Goal: Information Seeking & Learning: Learn about a topic

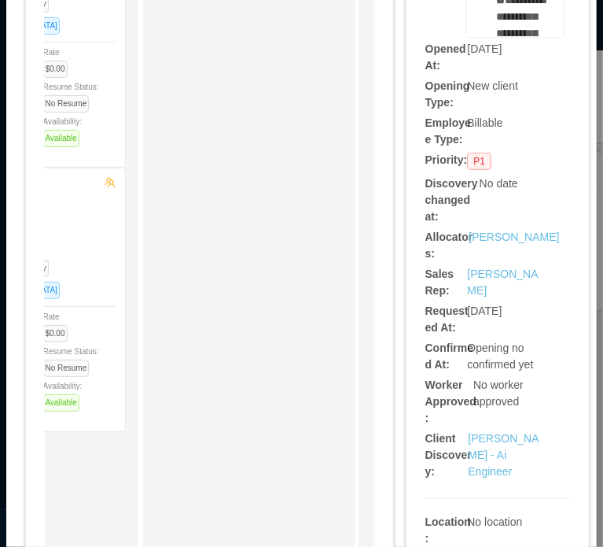
scroll to position [376, 0]
click at [491, 437] on link "Erkang Zheng - Ai Engineer" at bounding box center [503, 456] width 71 height 46
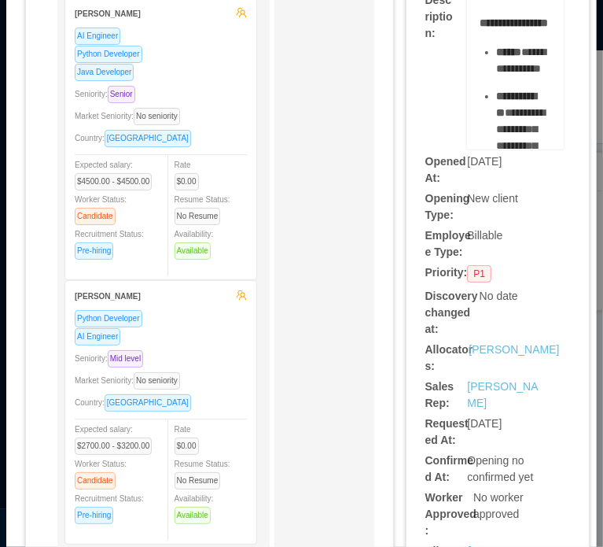
scroll to position [267, 0]
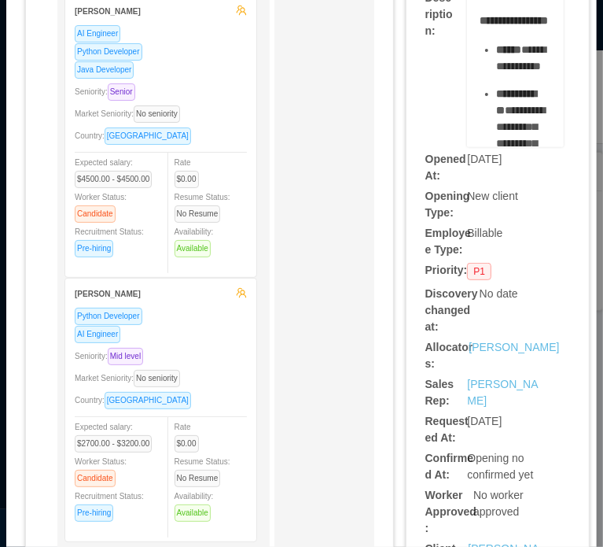
click at [426, 350] on b "Allocators:" at bounding box center [450, 355] width 48 height 29
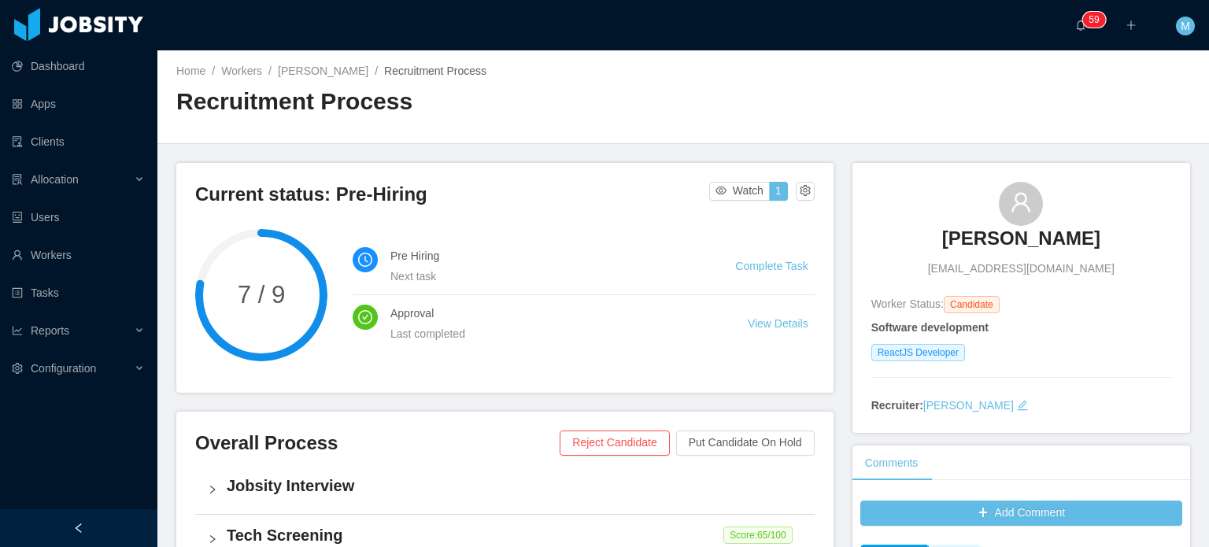
click at [1021, 242] on h3 "[PERSON_NAME]" at bounding box center [1021, 238] width 158 height 25
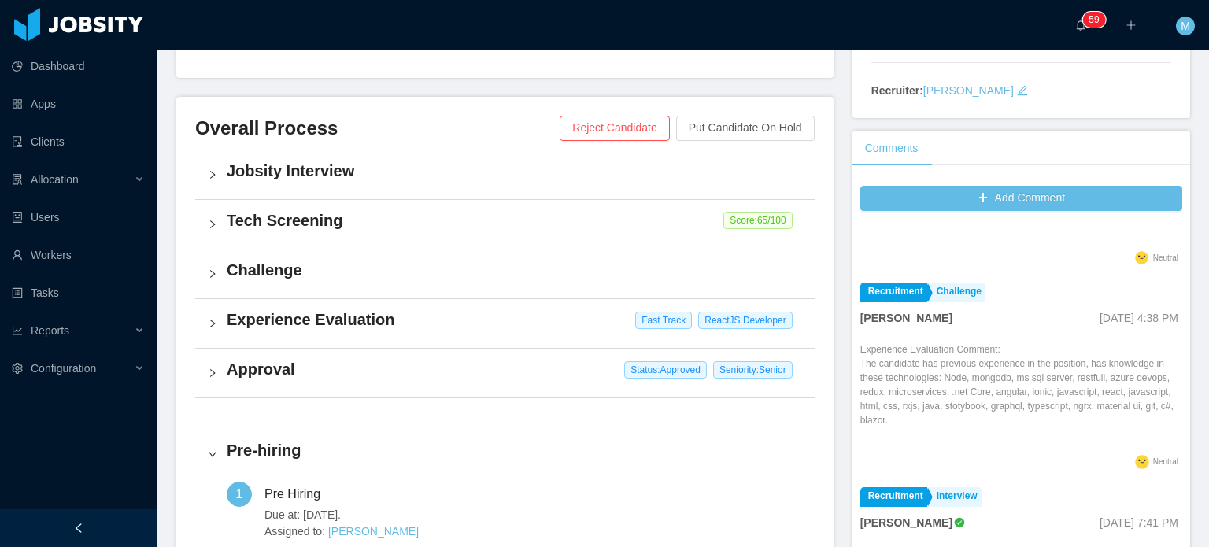
scroll to position [79, 0]
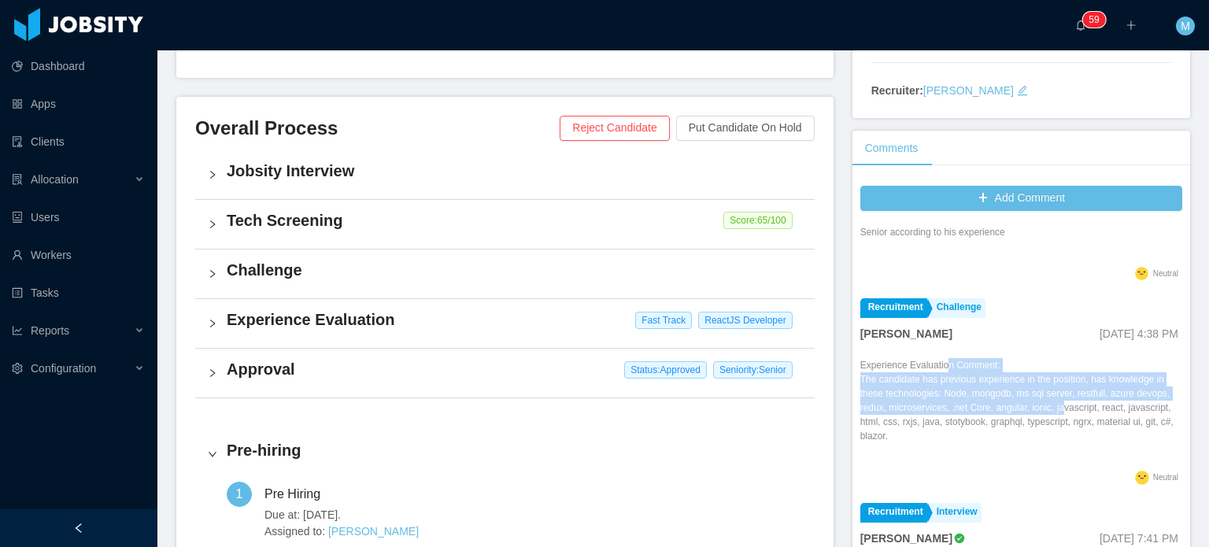
drag, startPoint x: 936, startPoint y: 361, endPoint x: 1082, endPoint y: 405, distance: 152.1
click at [1082, 405] on div "Experience Evaluation Comment: The candidate has previous experience in the pos…" at bounding box center [1021, 412] width 322 height 109
click at [1083, 406] on p "The candidate has previous experience in the position, has knowledge in these t…" at bounding box center [1021, 407] width 322 height 71
click at [902, 389] on p "The candidate has previous experience in the position, has knowledge in these t…" at bounding box center [1021, 407] width 322 height 71
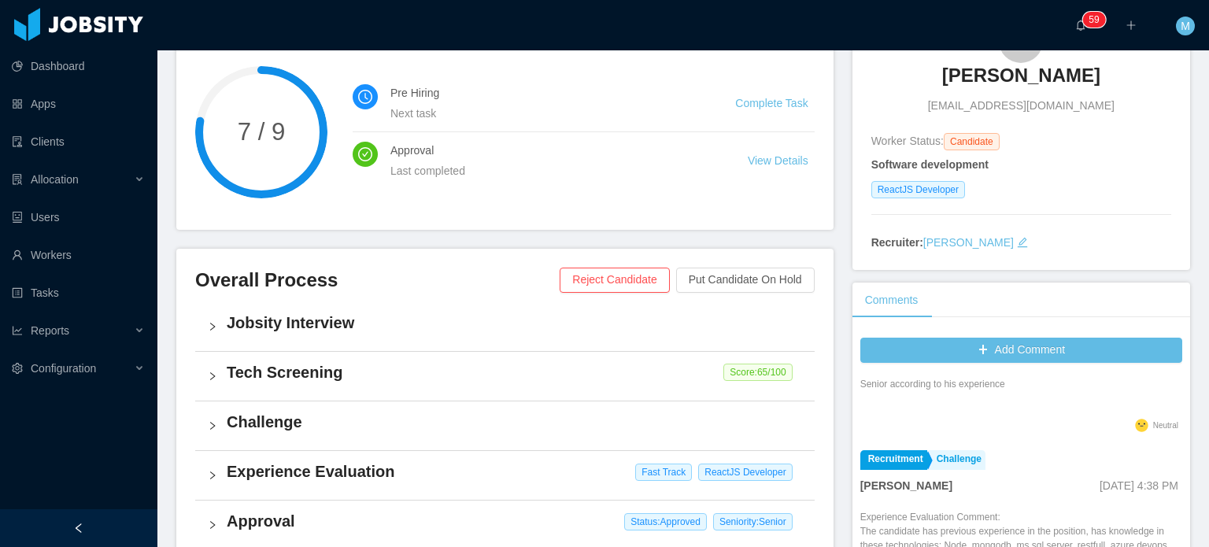
scroll to position [0, 0]
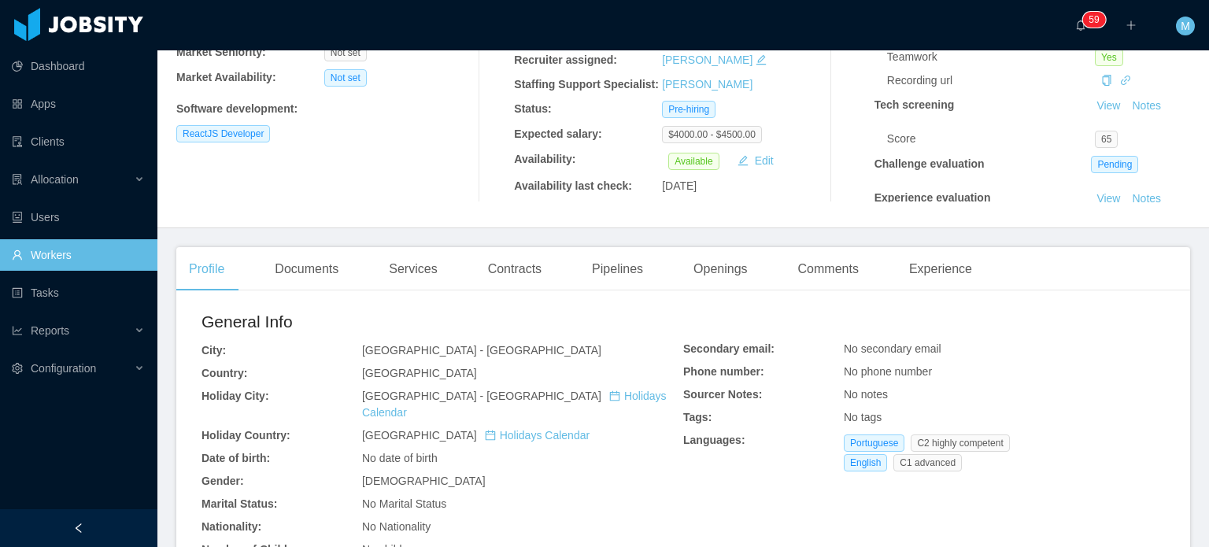
scroll to position [315, 0]
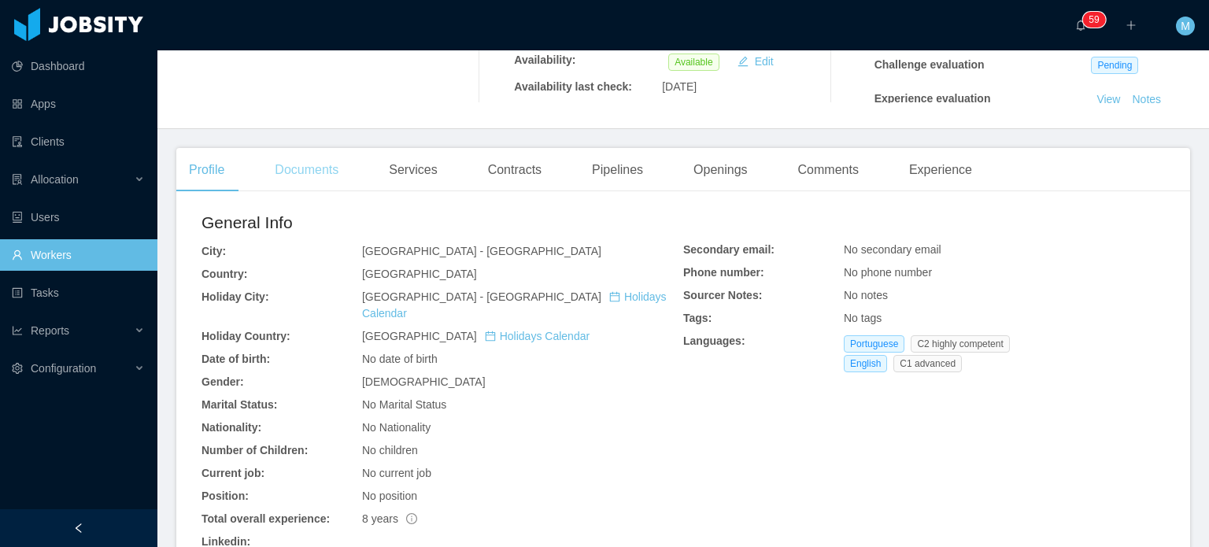
click at [338, 188] on div "Documents" at bounding box center [306, 170] width 89 height 44
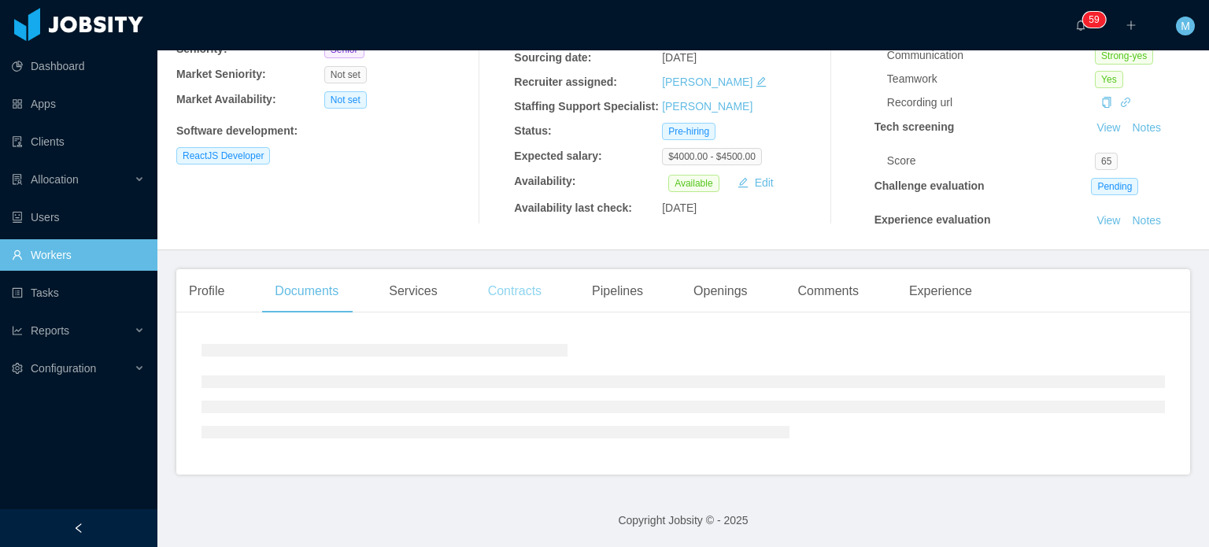
scroll to position [258, 0]
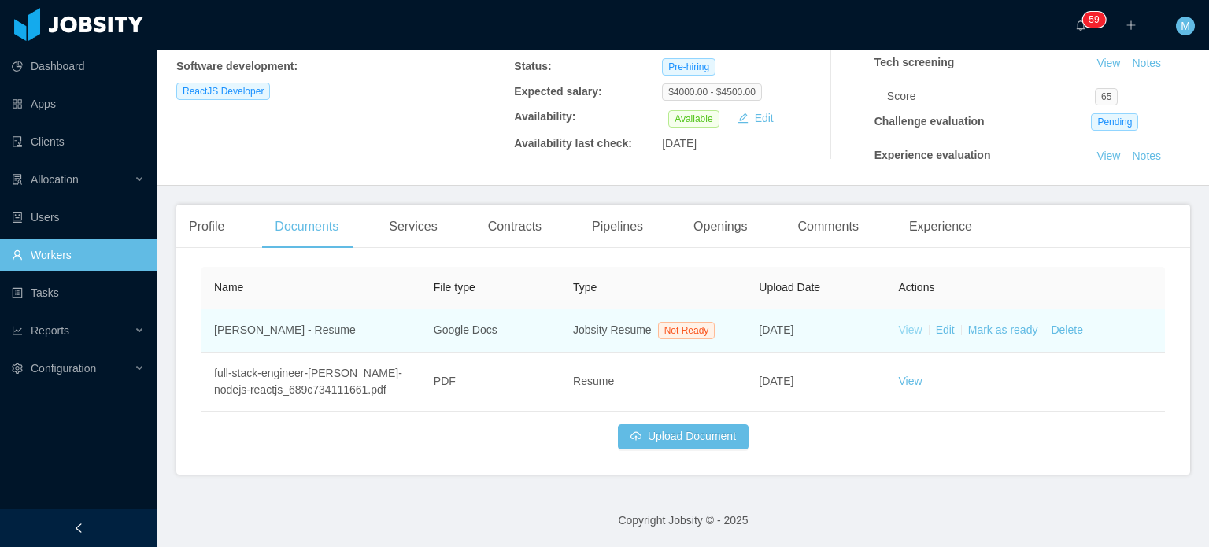
click at [906, 332] on link "View" at bounding box center [911, 329] width 24 height 13
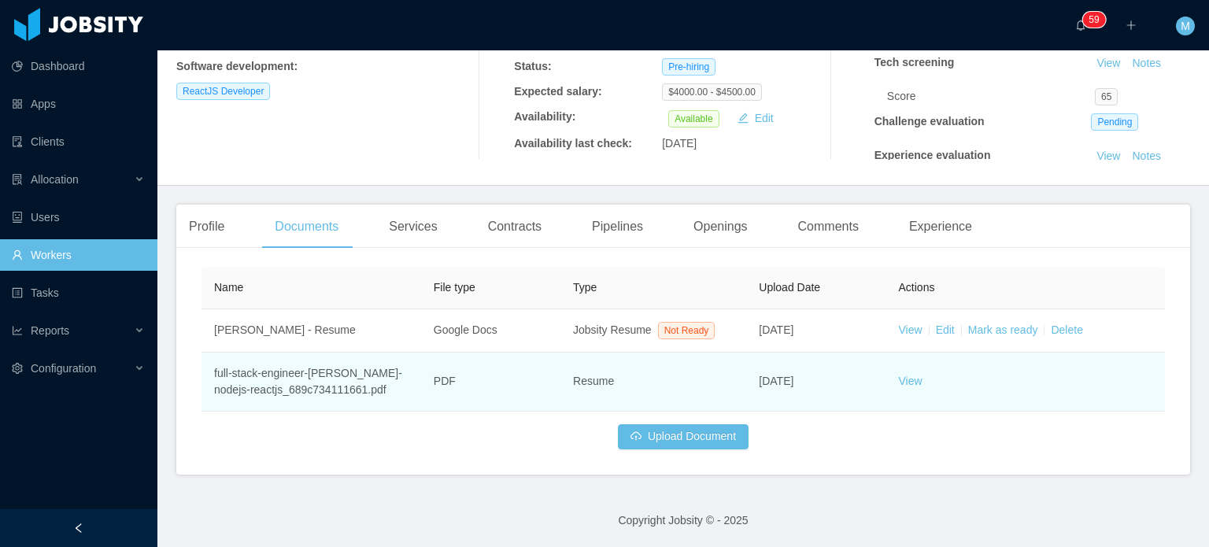
click at [315, 389] on td "full-stack-engineer-[PERSON_NAME]-nodejs-reactjs_689c734111661.pdf" at bounding box center [311, 381] width 220 height 59
click at [315, 389] on td "full-stack-engineer-leandro-tercette-nodejs-reactjs_689c734111661.pdf" at bounding box center [311, 381] width 220 height 59
click at [899, 383] on link "View" at bounding box center [911, 381] width 24 height 13
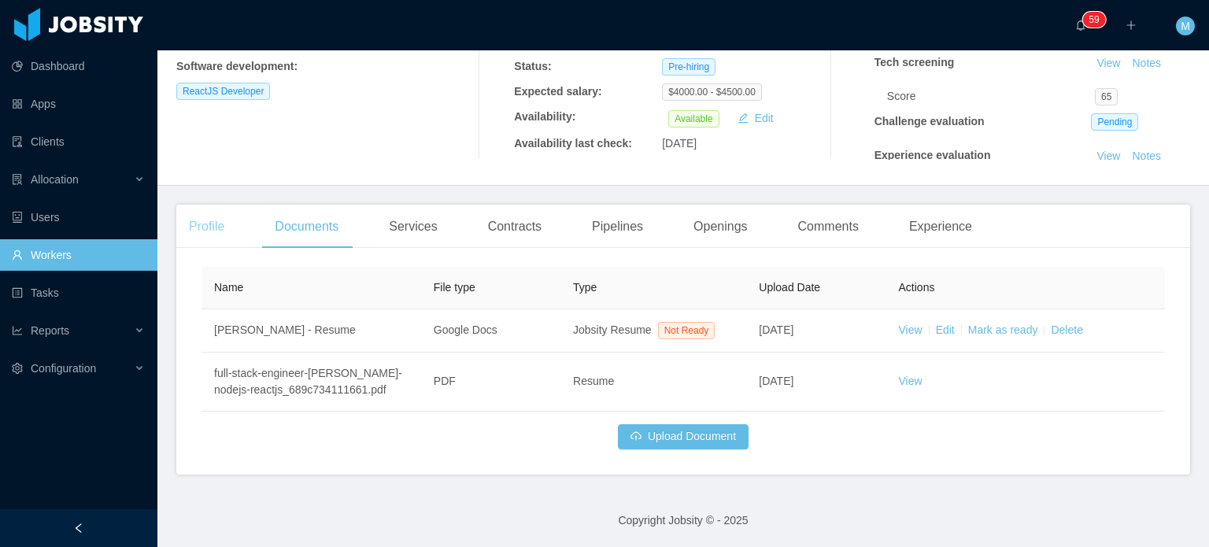
click at [230, 225] on div "Profile" at bounding box center [206, 227] width 61 height 44
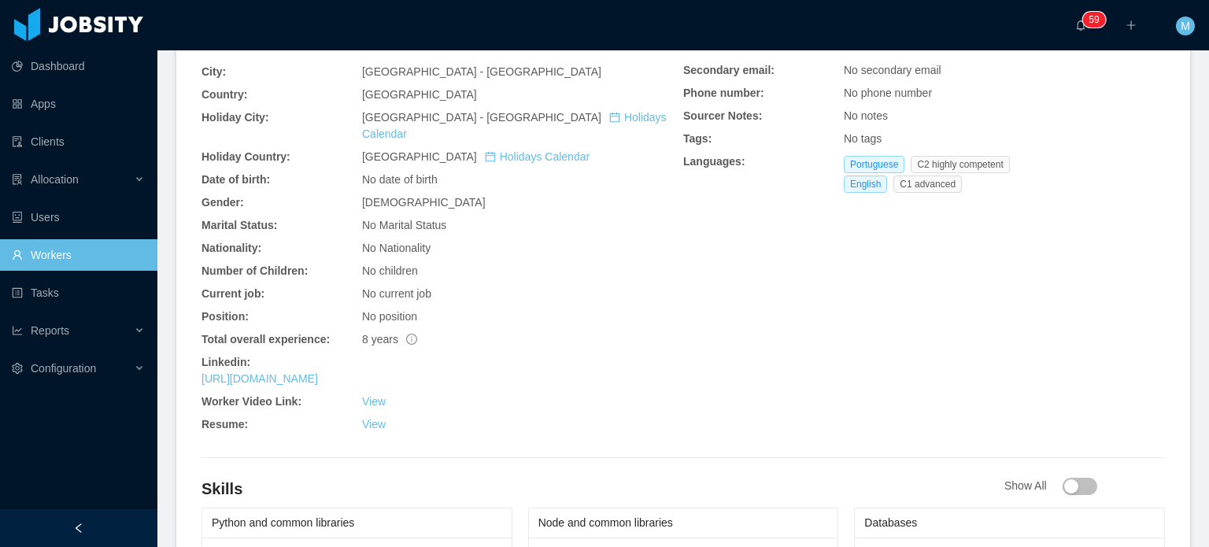
scroll to position [494, 0]
click at [318, 372] on link "https://www.linkedin.com/in/leandrotercette" at bounding box center [259, 378] width 116 height 13
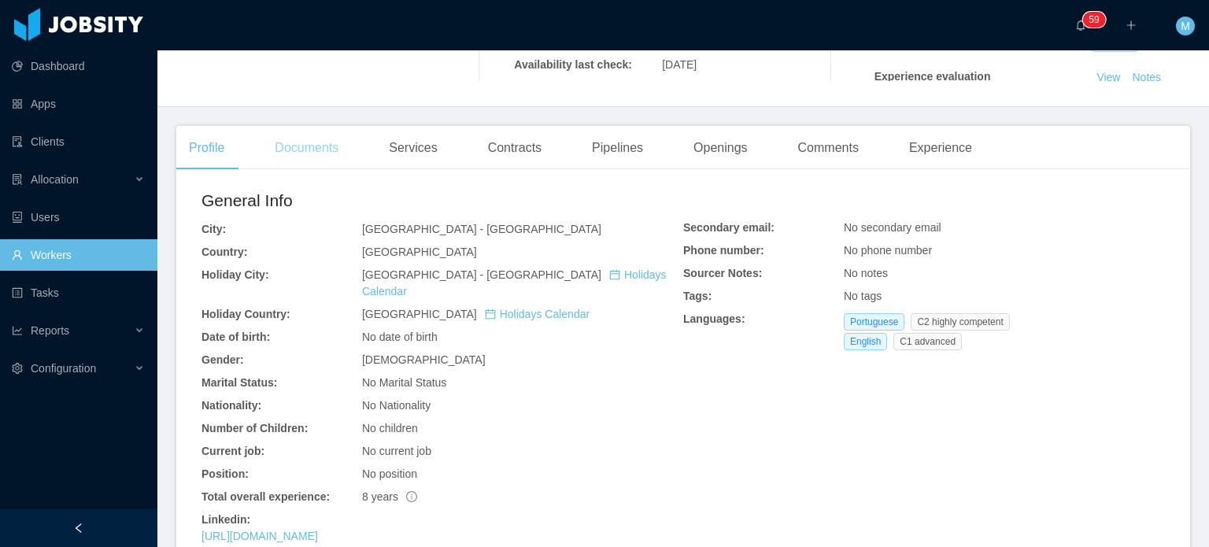
click at [324, 139] on div "Documents" at bounding box center [306, 148] width 89 height 44
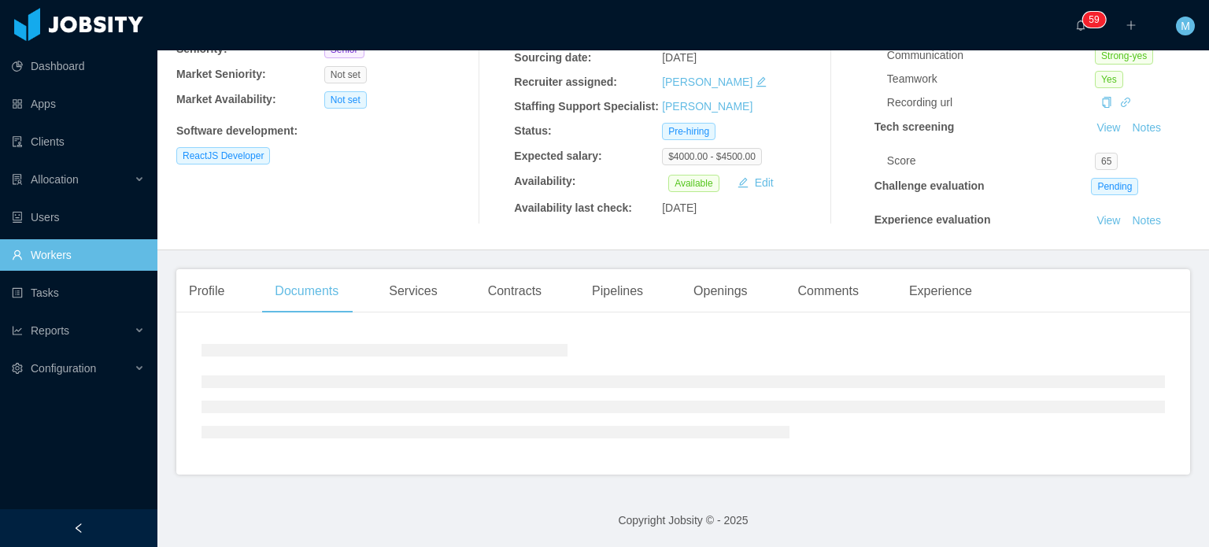
scroll to position [258, 0]
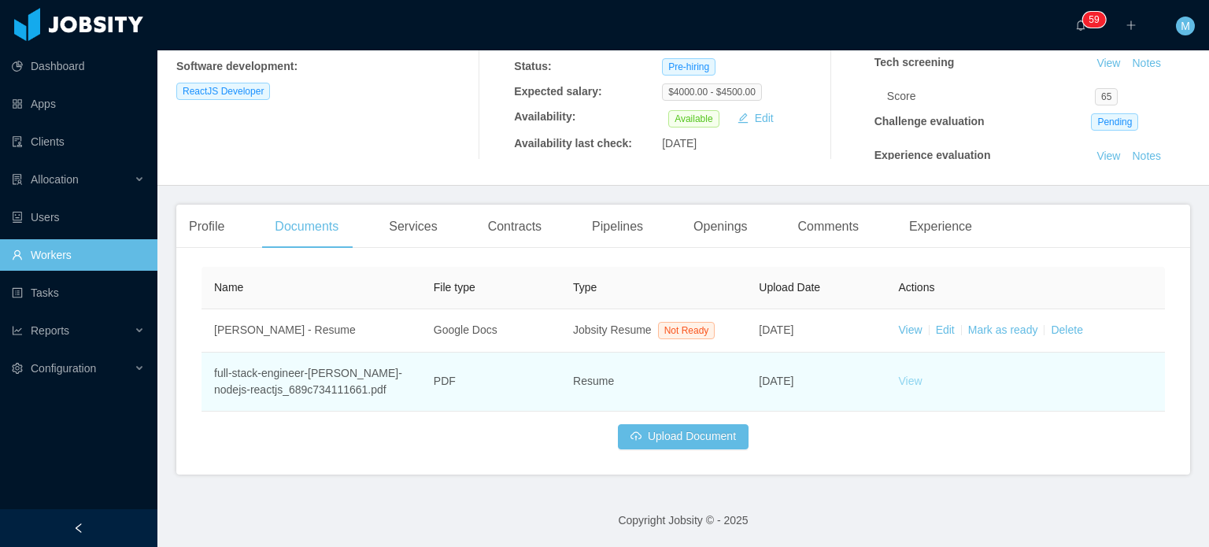
click at [899, 385] on link "View" at bounding box center [911, 381] width 24 height 13
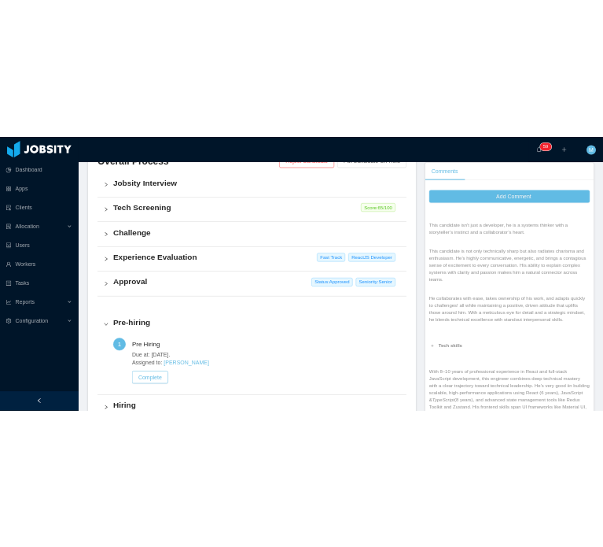
scroll to position [551, 0]
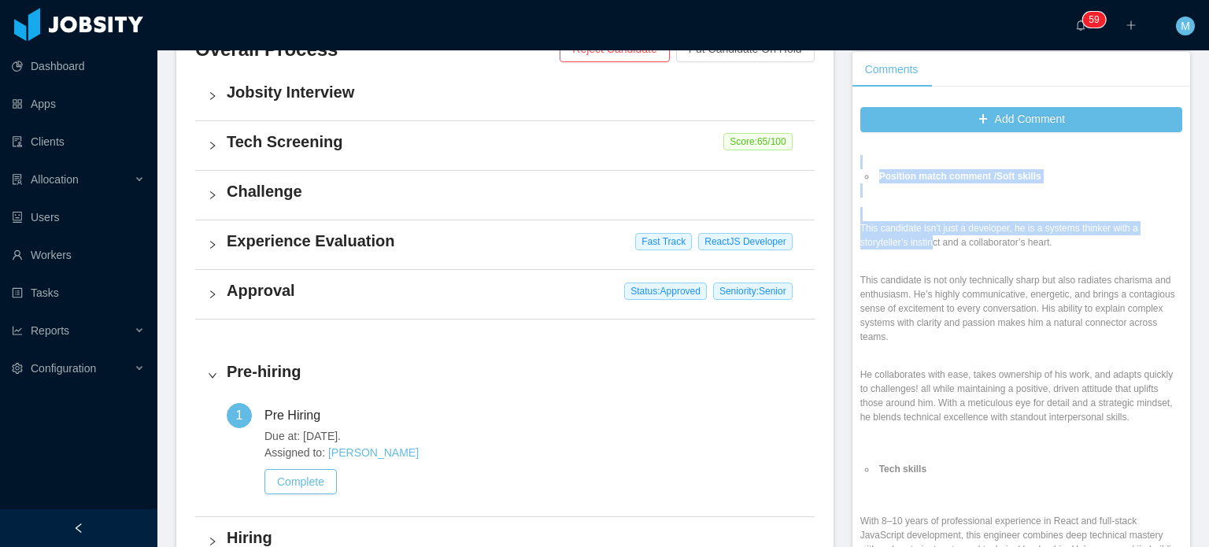
drag, startPoint x: 908, startPoint y: 212, endPoint x: 1016, endPoint y: 408, distance: 224.3
click at [1016, 411] on div "Jobsity Interview Comment: Notes about candidate: OPENNING : React Evite Positi…" at bounding box center [1021, 544] width 322 height 1062
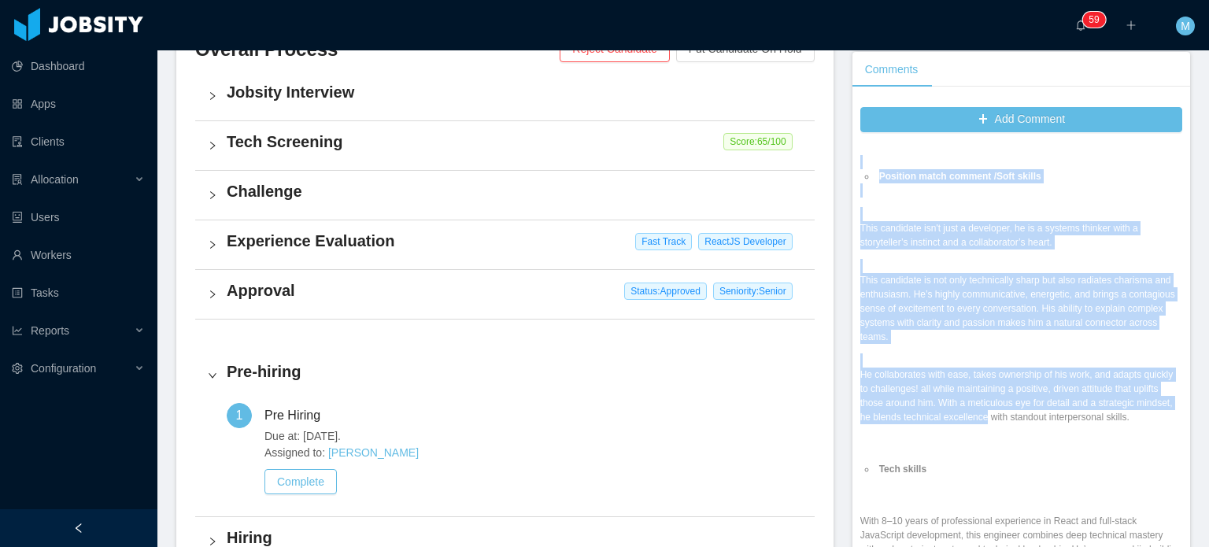
click at [1016, 408] on p "He collaborates with ease, takes ownership of his work, and adapts quickly to c…" at bounding box center [1021, 395] width 322 height 57
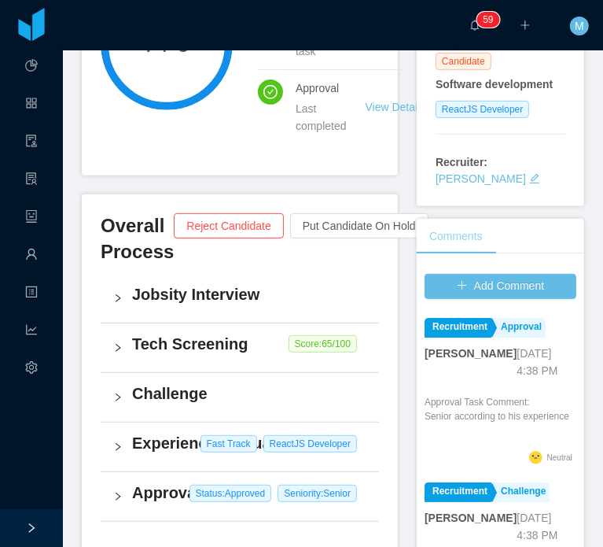
scroll to position [293, 0]
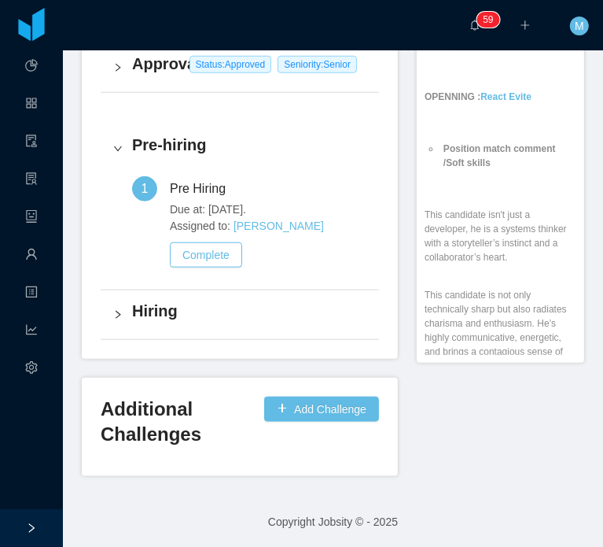
scroll to position [736, 0]
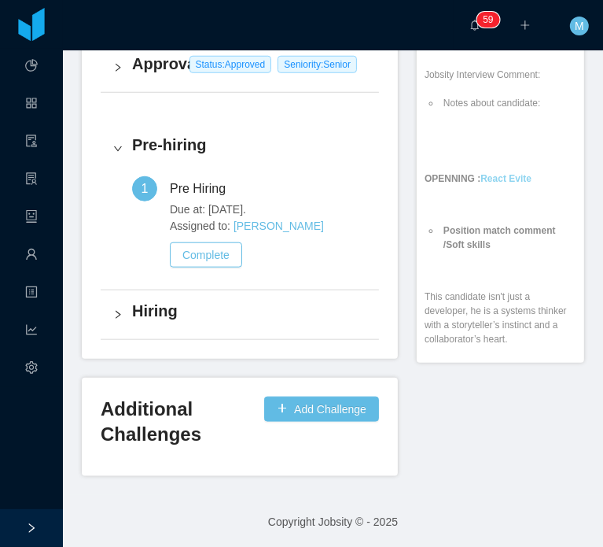
click at [501, 184] on strong "React Evite" at bounding box center [506, 178] width 51 height 11
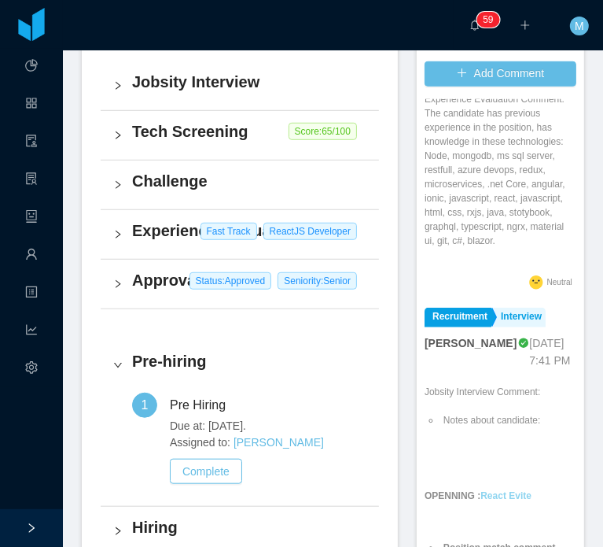
scroll to position [638, 0]
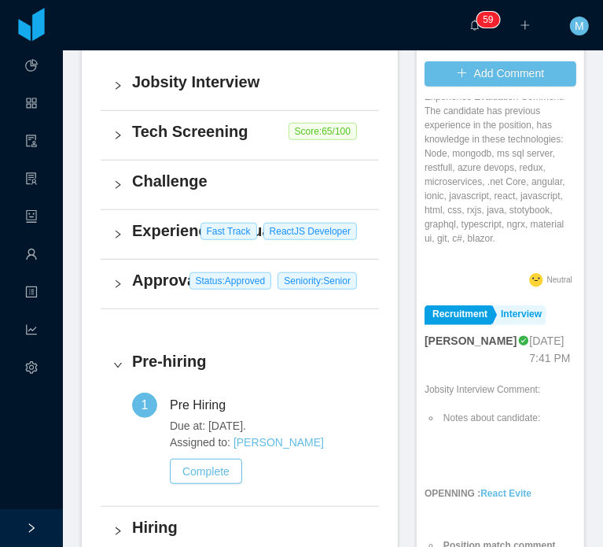
click at [460, 269] on div "Experience Evaluation Comment: The candidate has previous experience in the pos…" at bounding box center [501, 179] width 152 height 179
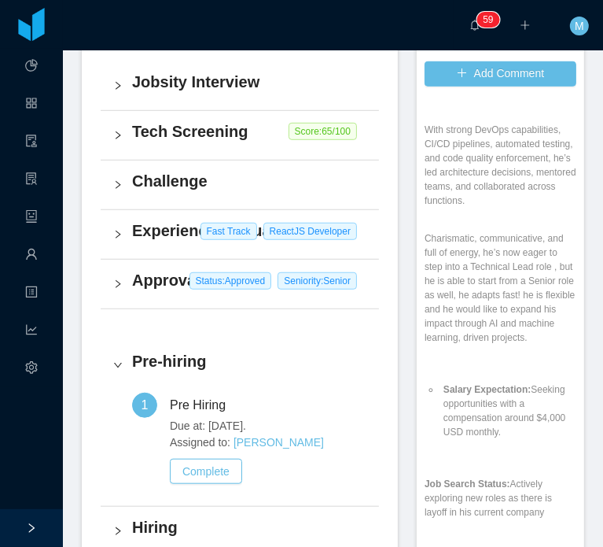
scroll to position [1918, 0]
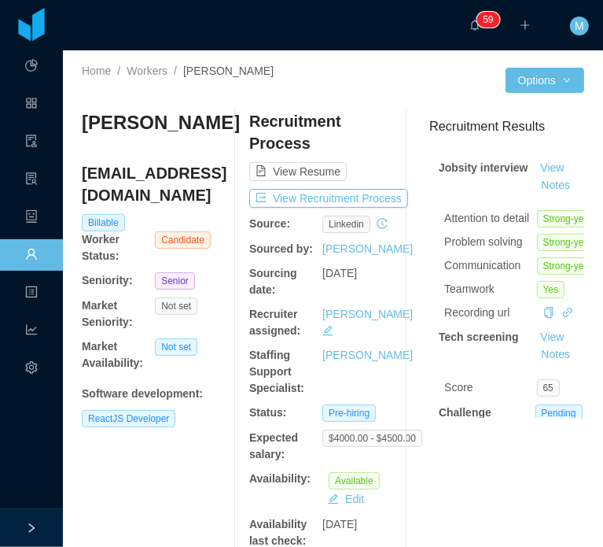
scroll to position [290, 0]
